Goal: Check status: Check status

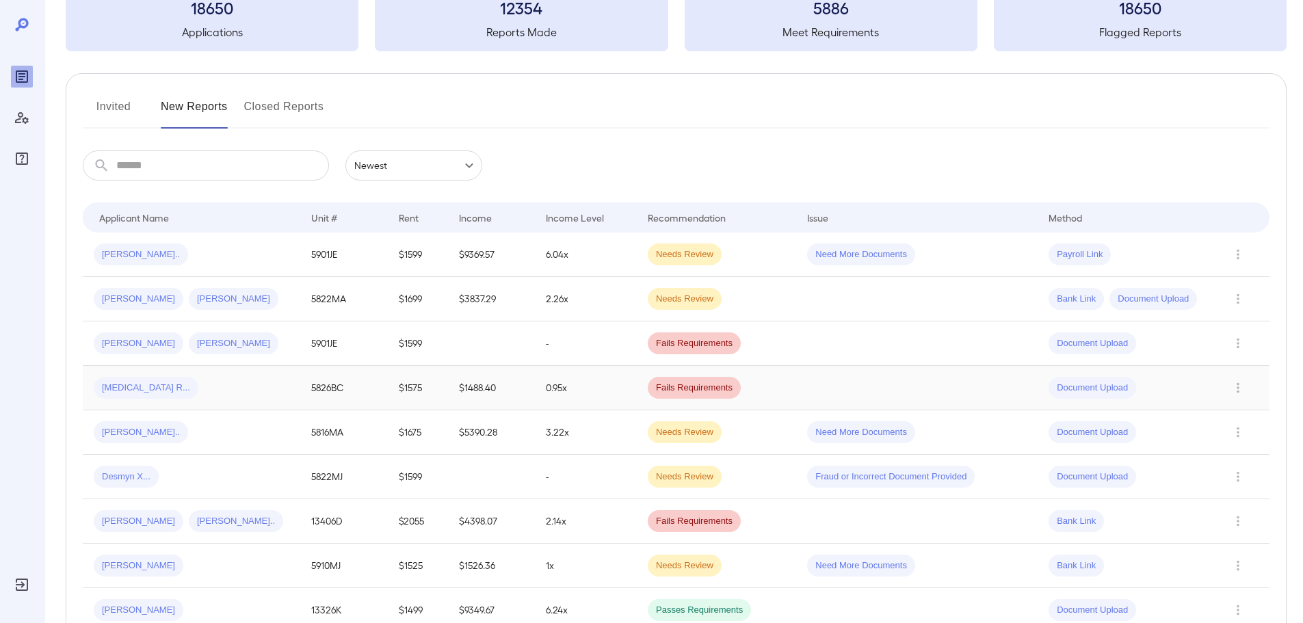
scroll to position [137, 0]
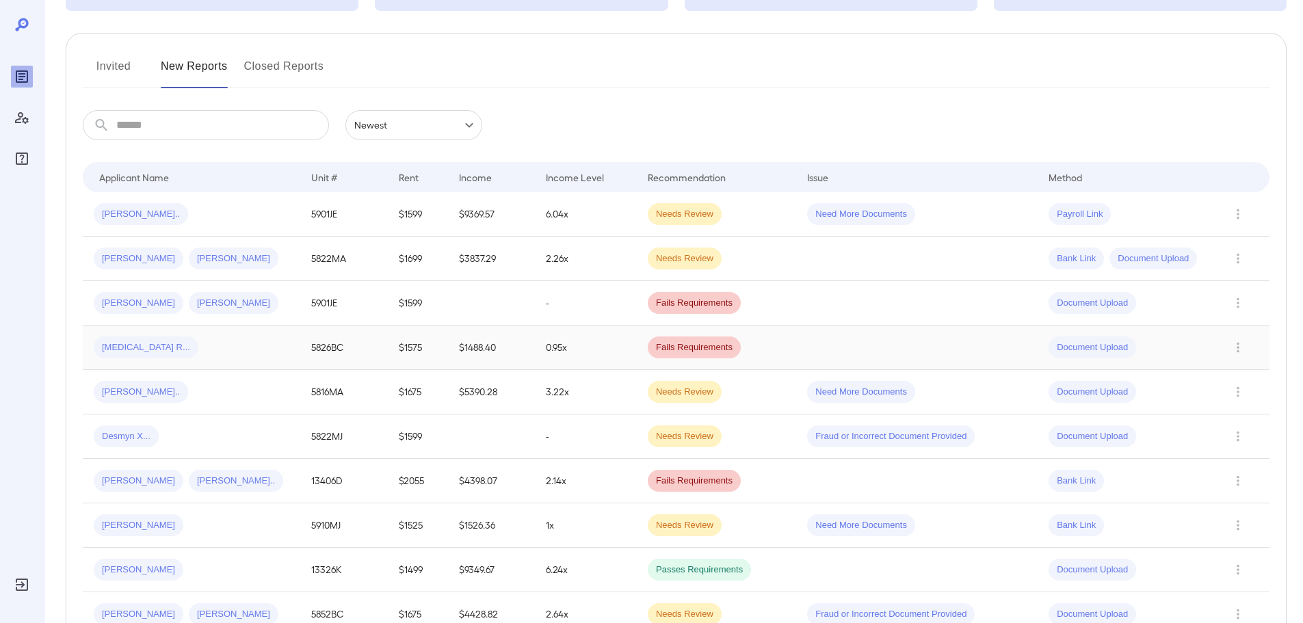
click at [1091, 346] on span "Document Upload" at bounding box center [1093, 347] width 88 height 13
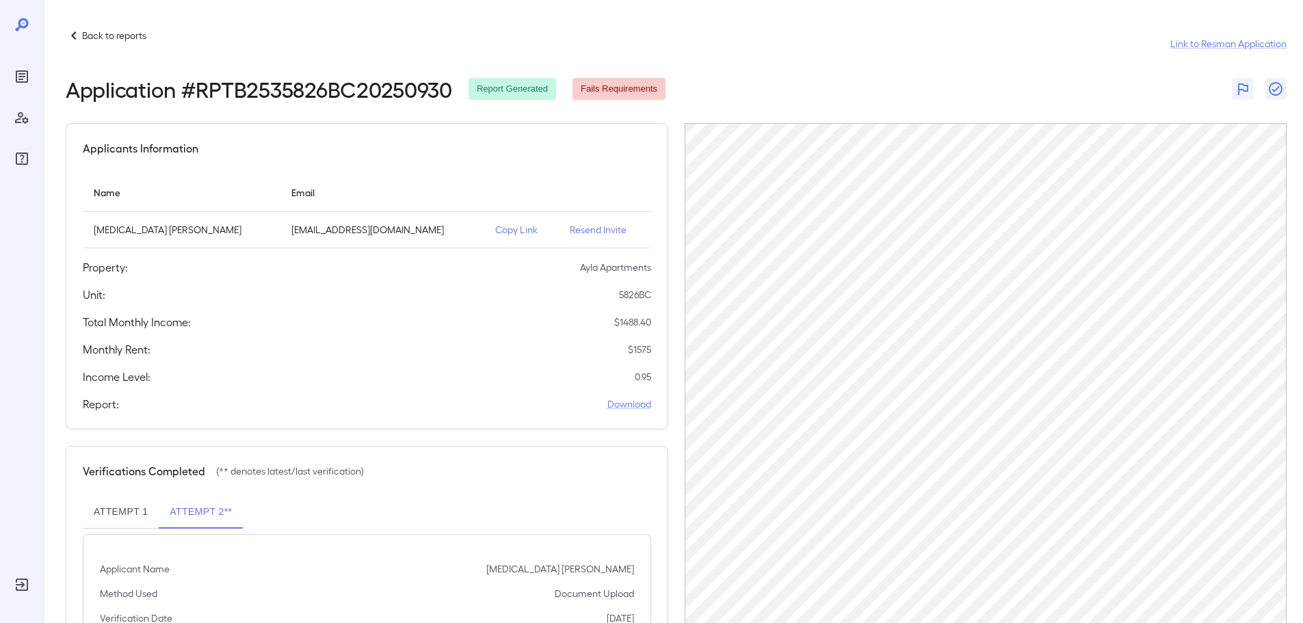
click at [71, 36] on icon at bounding box center [73, 35] width 5 height 8
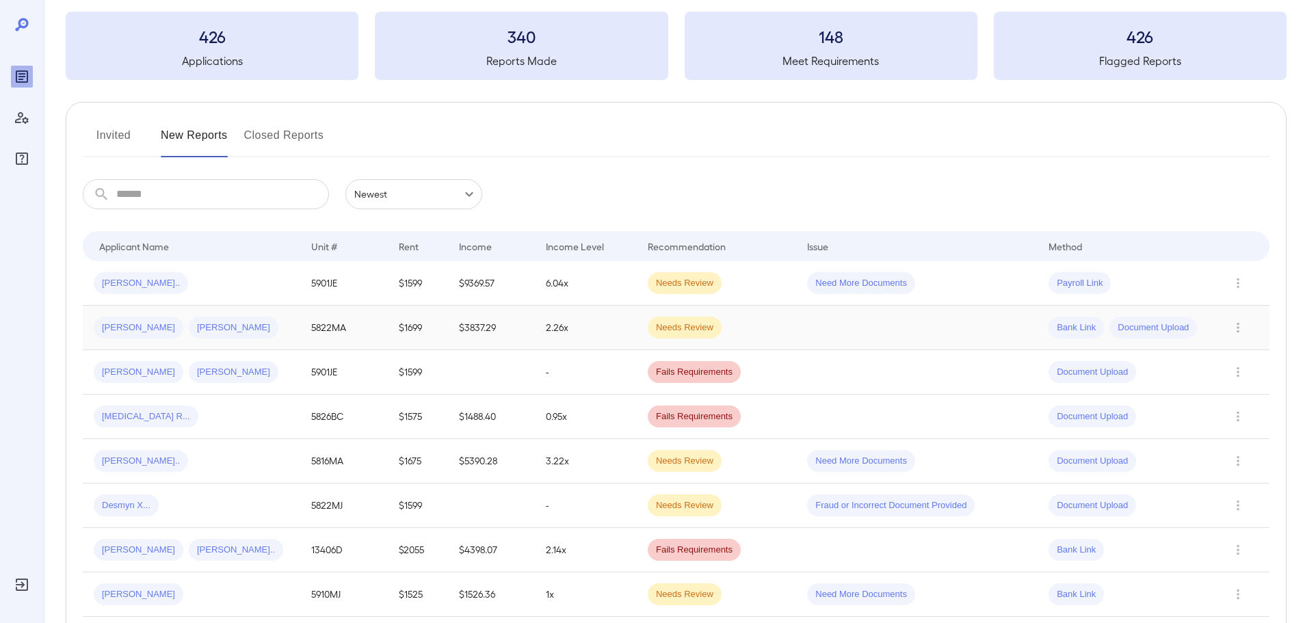
scroll to position [68, 0]
click at [116, 415] on span "[MEDICAL_DATA] R..." at bounding box center [146, 416] width 105 height 13
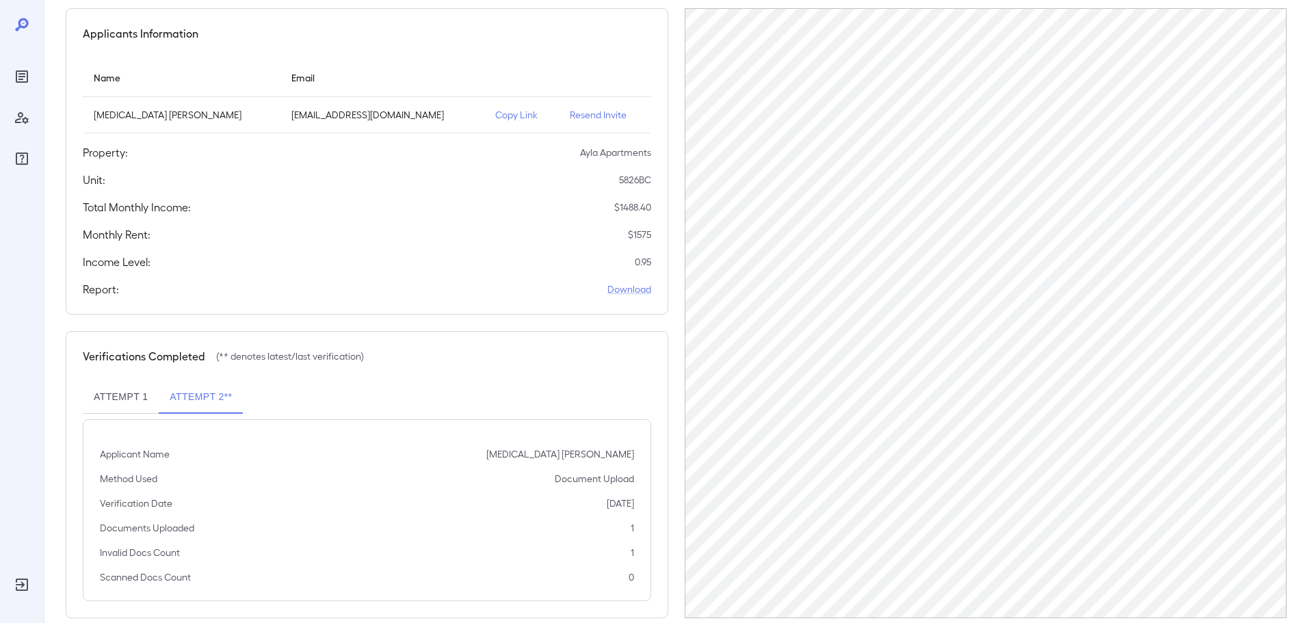
scroll to position [138, 0]
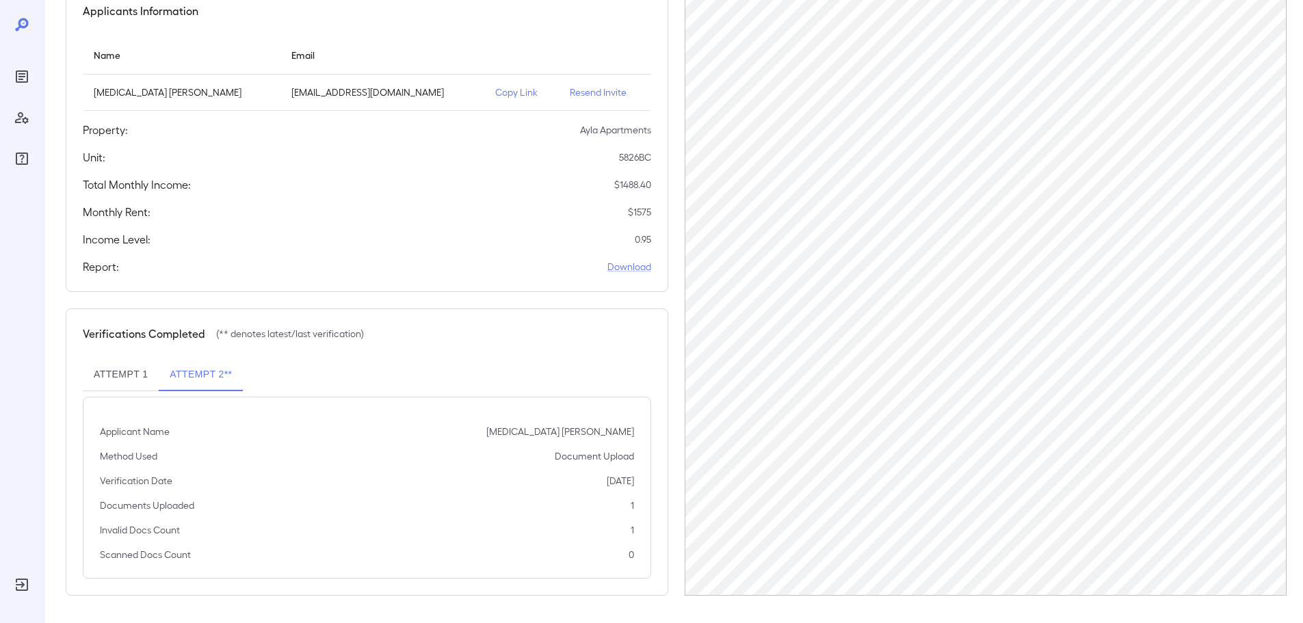
click at [127, 375] on button "Attempt 1" at bounding box center [121, 374] width 76 height 33
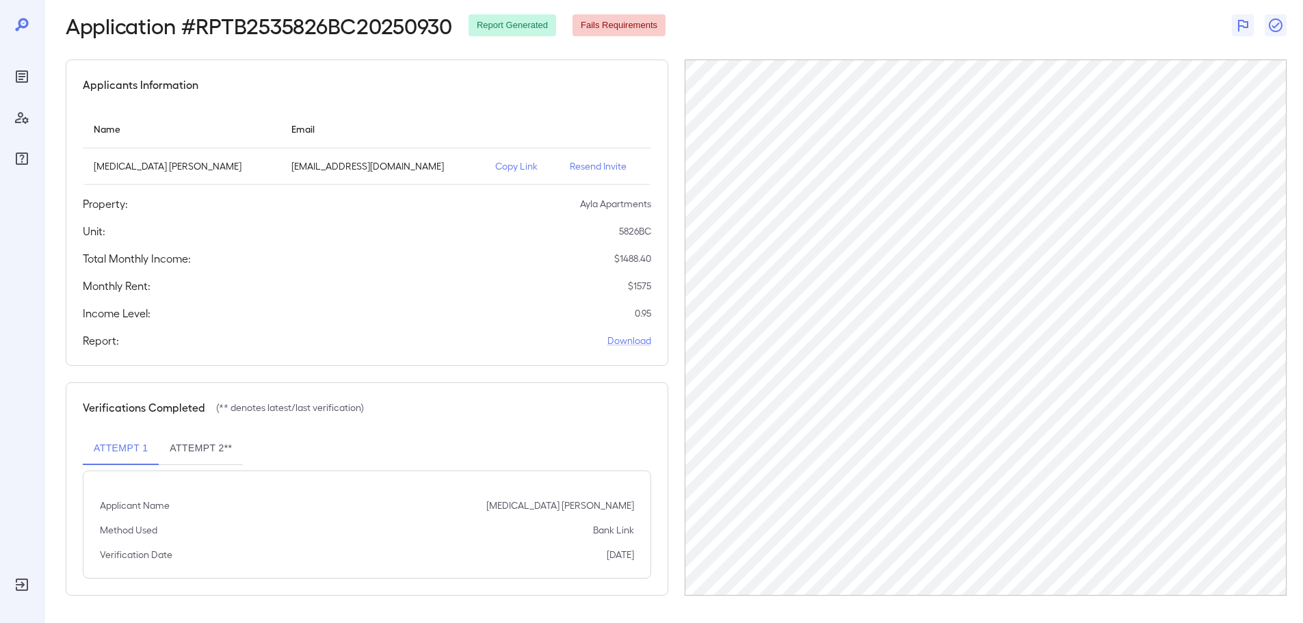
click at [200, 443] on button "Attempt 2**" at bounding box center [201, 448] width 84 height 33
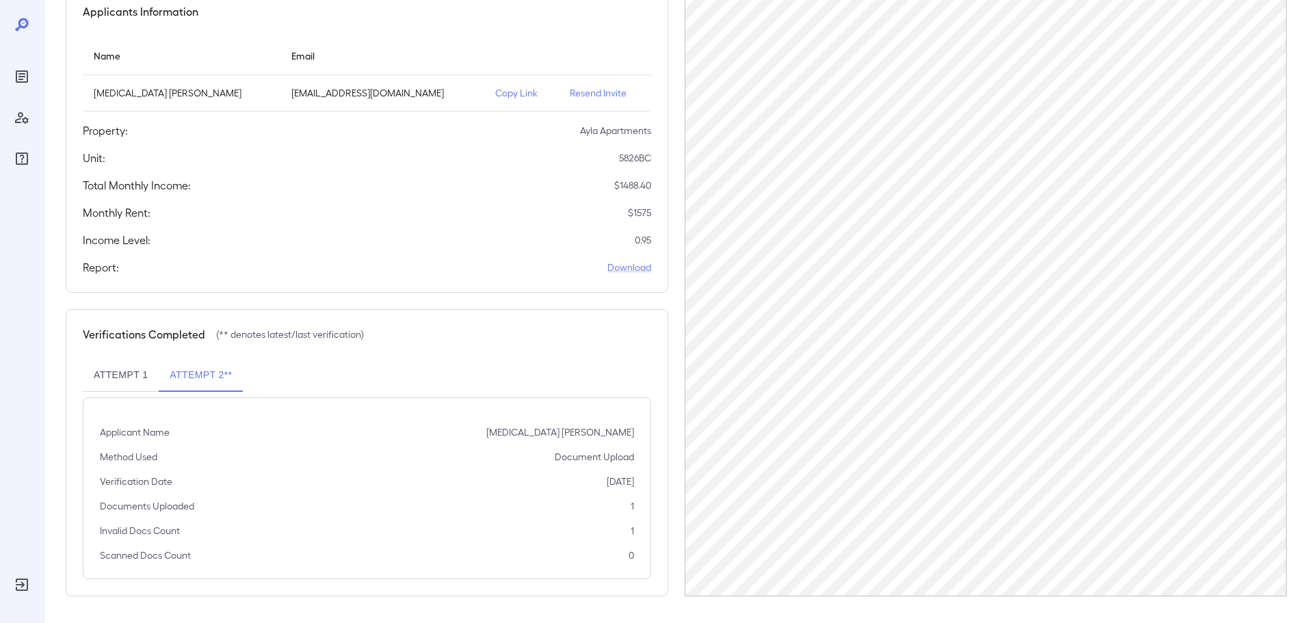
scroll to position [138, 0]
